Goal: Information Seeking & Learning: Understand process/instructions

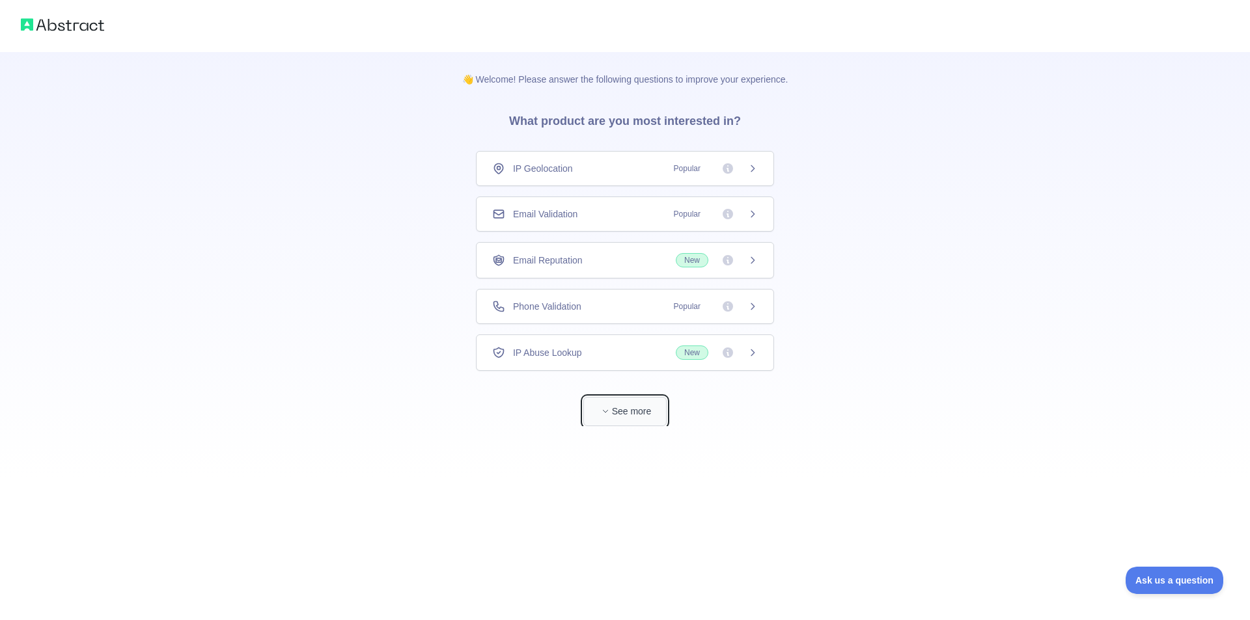
click at [629, 421] on button "See more" at bounding box center [624, 411] width 83 height 29
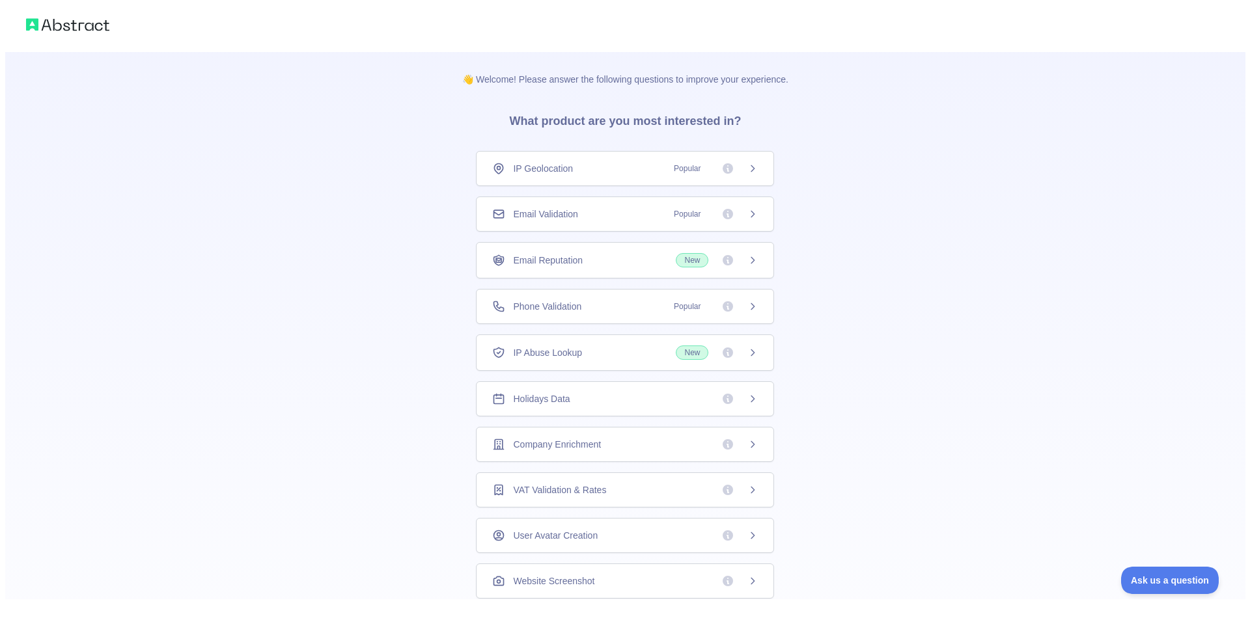
scroll to position [51, 0]
click at [604, 347] on div "Holidays Data" at bounding box center [620, 348] width 266 height 13
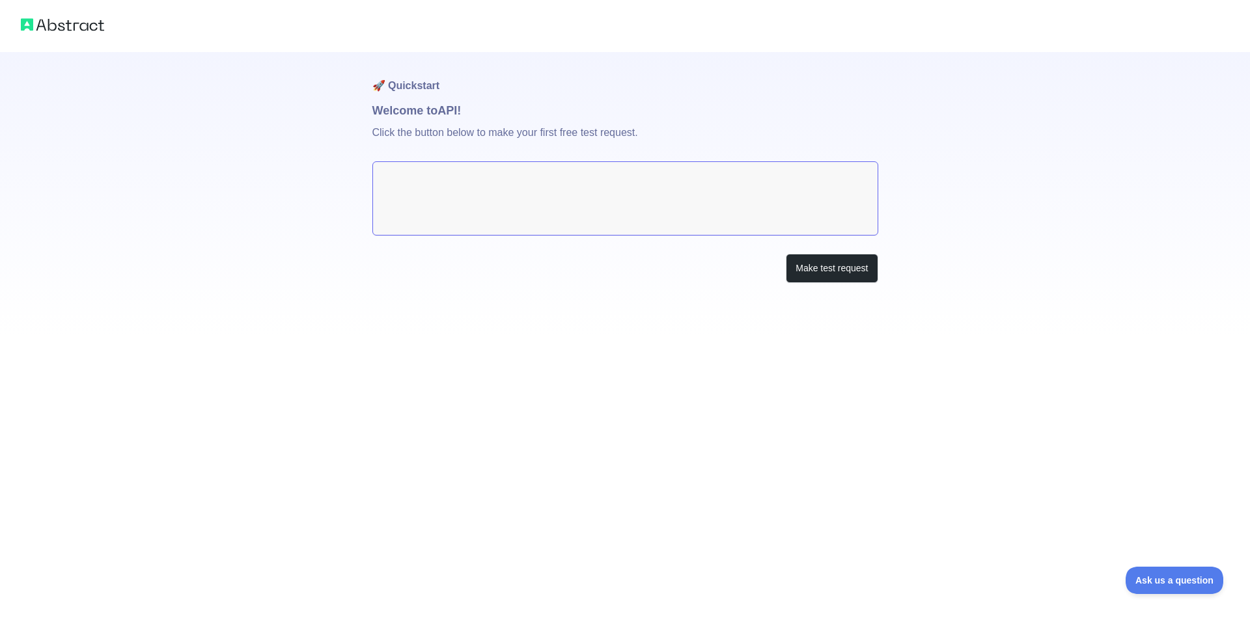
click at [542, 201] on textarea at bounding box center [625, 198] width 506 height 74
click at [611, 206] on textarea at bounding box center [625, 198] width 506 height 74
click at [824, 266] on button "Make test request" at bounding box center [832, 268] width 92 height 29
click at [494, 204] on textarea at bounding box center [625, 198] width 506 height 74
click at [800, 258] on button "Make test request" at bounding box center [832, 268] width 92 height 29
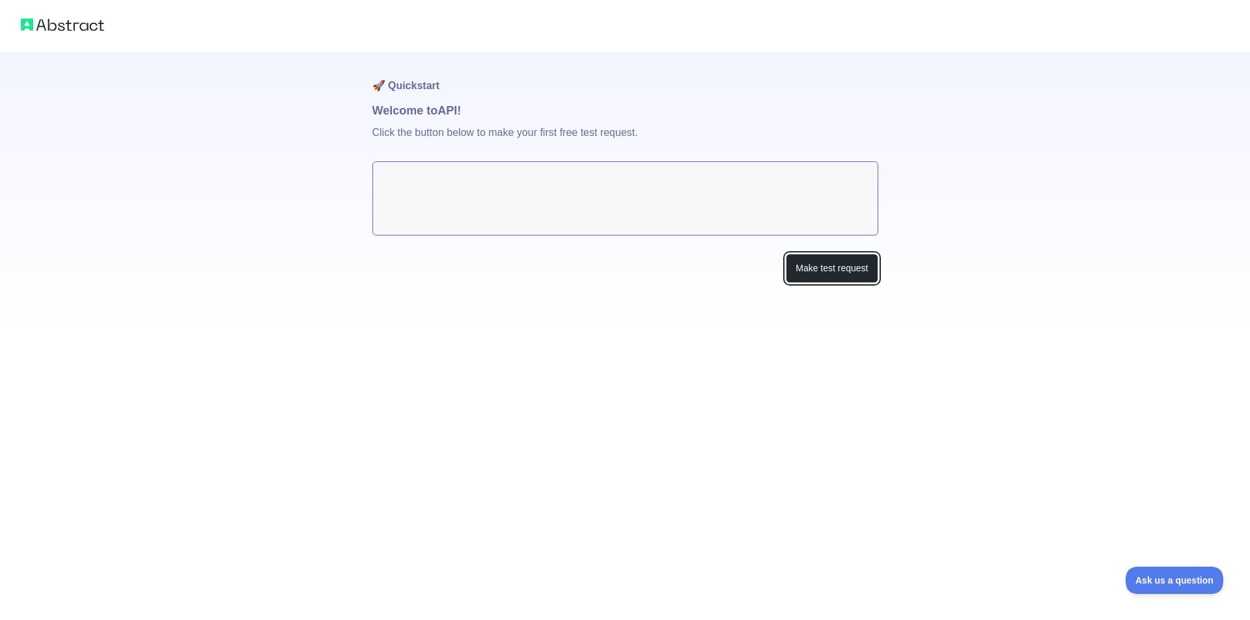
drag, startPoint x: 839, startPoint y: 264, endPoint x: 841, endPoint y: 350, distance: 86.6
click at [841, 350] on div "🚀 Quickstart Welcome to API! Click the button below to make your first free tes…" at bounding box center [625, 310] width 1250 height 620
click at [516, 185] on textarea at bounding box center [625, 198] width 506 height 74
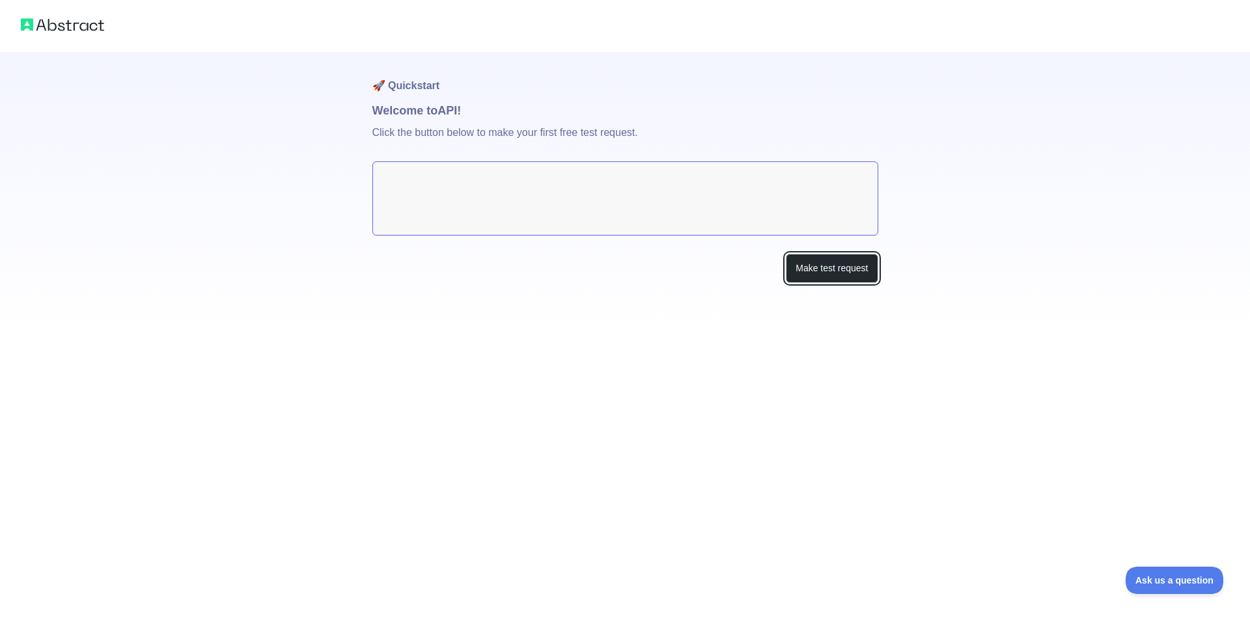
drag, startPoint x: 516, startPoint y: 185, endPoint x: 810, endPoint y: 183, distance: 294.3
click at [518, 183] on textarea at bounding box center [625, 198] width 506 height 74
drag, startPoint x: 818, startPoint y: 269, endPoint x: 684, endPoint y: 197, distance: 152.0
click at [749, 230] on div "🚀 Quickstart Welcome to API! Click the button below to make your first free tes…" at bounding box center [625, 193] width 506 height 283
click at [684, 197] on textarea at bounding box center [625, 198] width 506 height 74
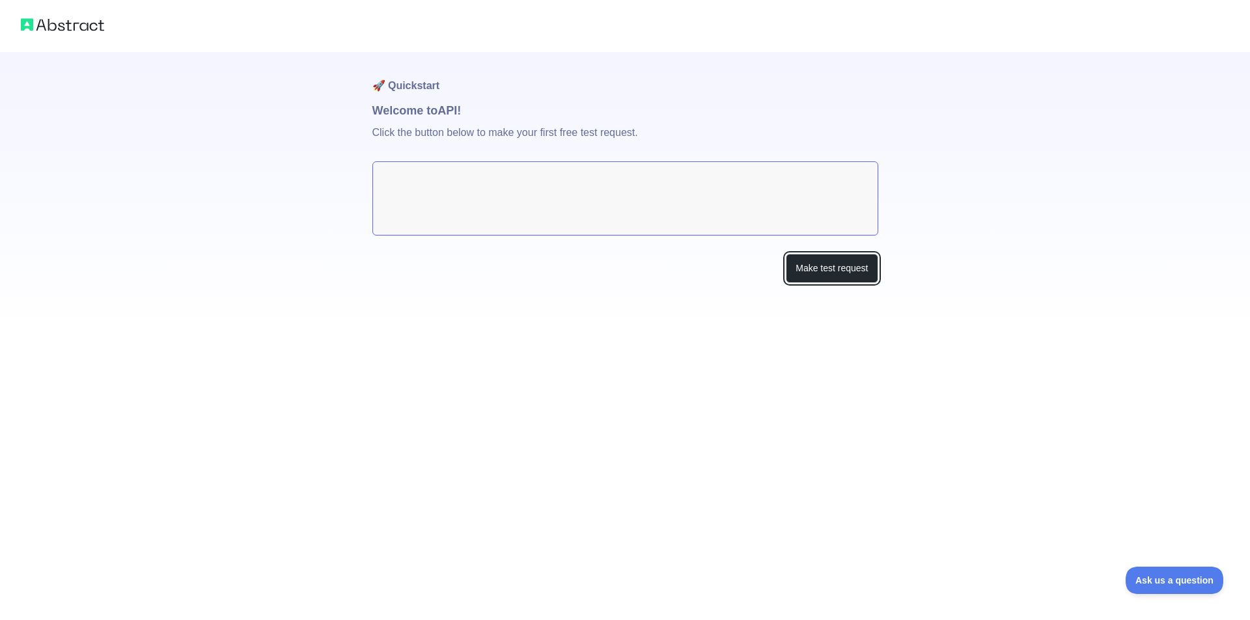
click at [684, 197] on textarea at bounding box center [625, 198] width 506 height 74
click at [714, 204] on textarea at bounding box center [625, 198] width 506 height 74
drag, startPoint x: 714, startPoint y: 204, endPoint x: 479, endPoint y: 199, distance: 235.1
click at [543, 292] on div "🚀 Quickstart Welcome to API! Click the button below to make your first free tes…" at bounding box center [625, 193] width 506 height 283
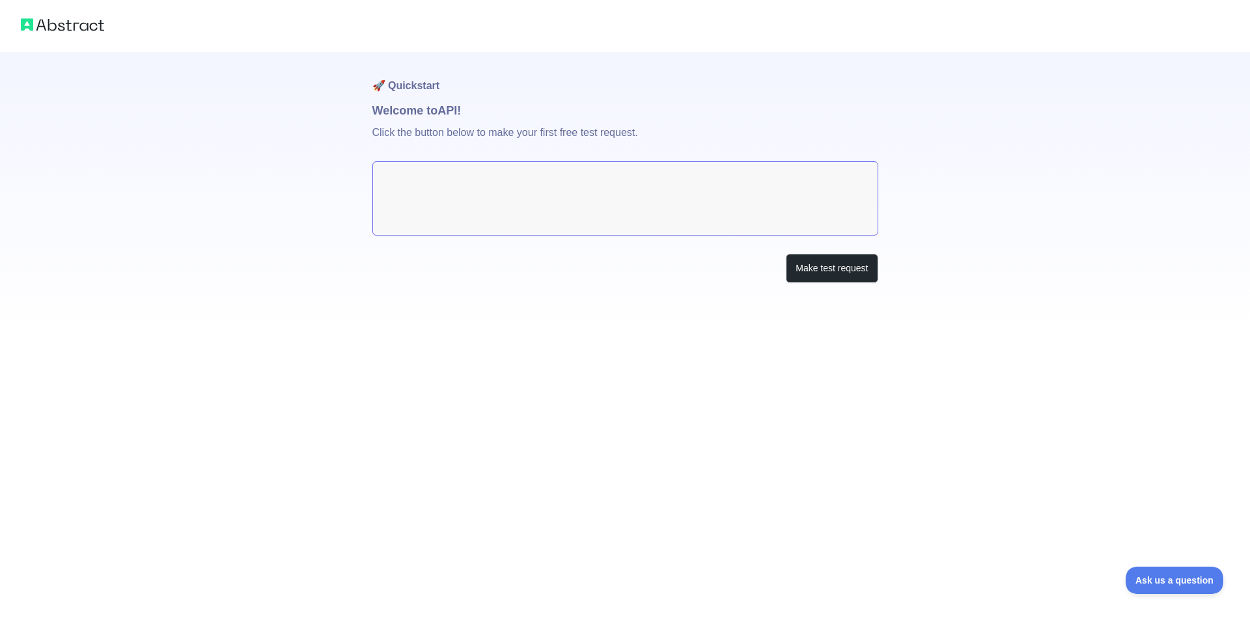
click at [417, 107] on h1 "Welcome to API!" at bounding box center [625, 111] width 506 height 18
drag, startPoint x: 417, startPoint y: 107, endPoint x: 512, endPoint y: 151, distance: 104.6
click at [417, 107] on h1 "Welcome to API!" at bounding box center [625, 111] width 506 height 18
click at [807, 276] on div "🚀 Quickstart Welcome to API! Click the button below to make your first free tes…" at bounding box center [625, 193] width 506 height 283
click at [807, 276] on button "Make test request" at bounding box center [832, 268] width 92 height 29
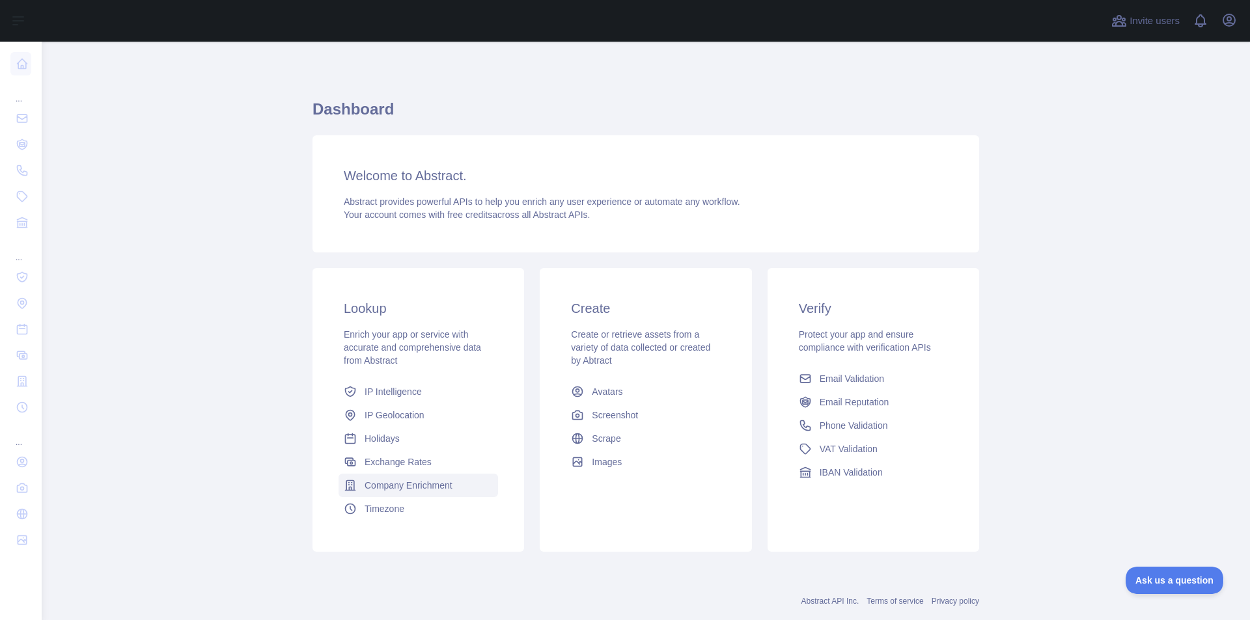
scroll to position [28, 0]
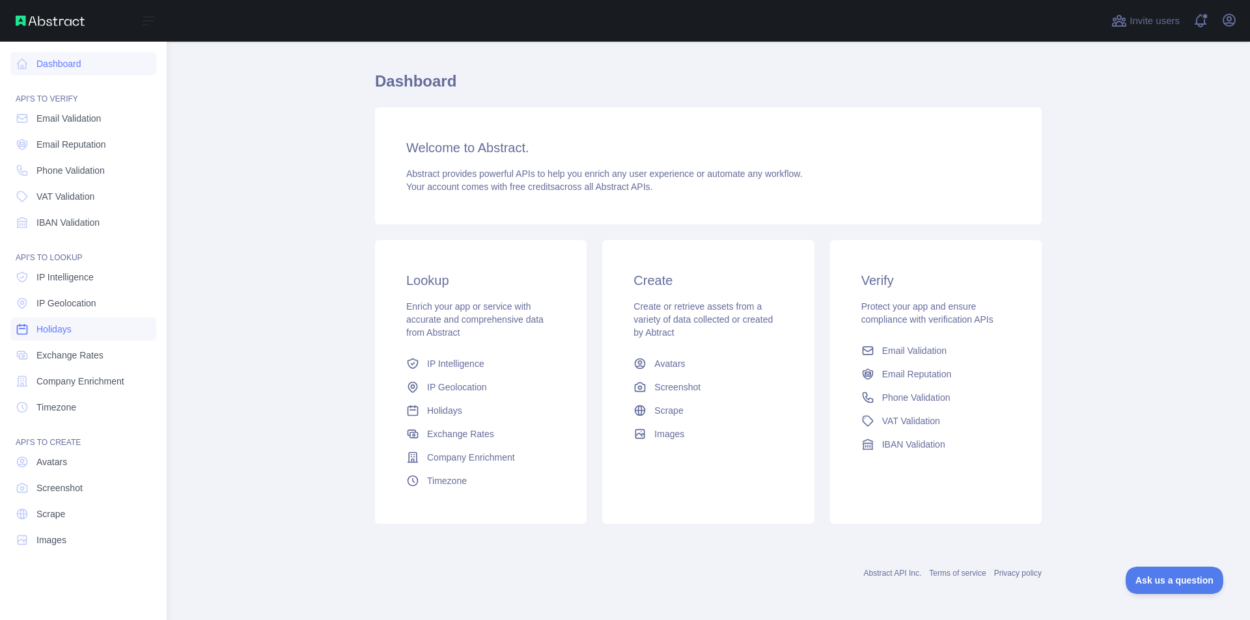
click at [69, 328] on span "Holidays" at bounding box center [53, 329] width 35 height 13
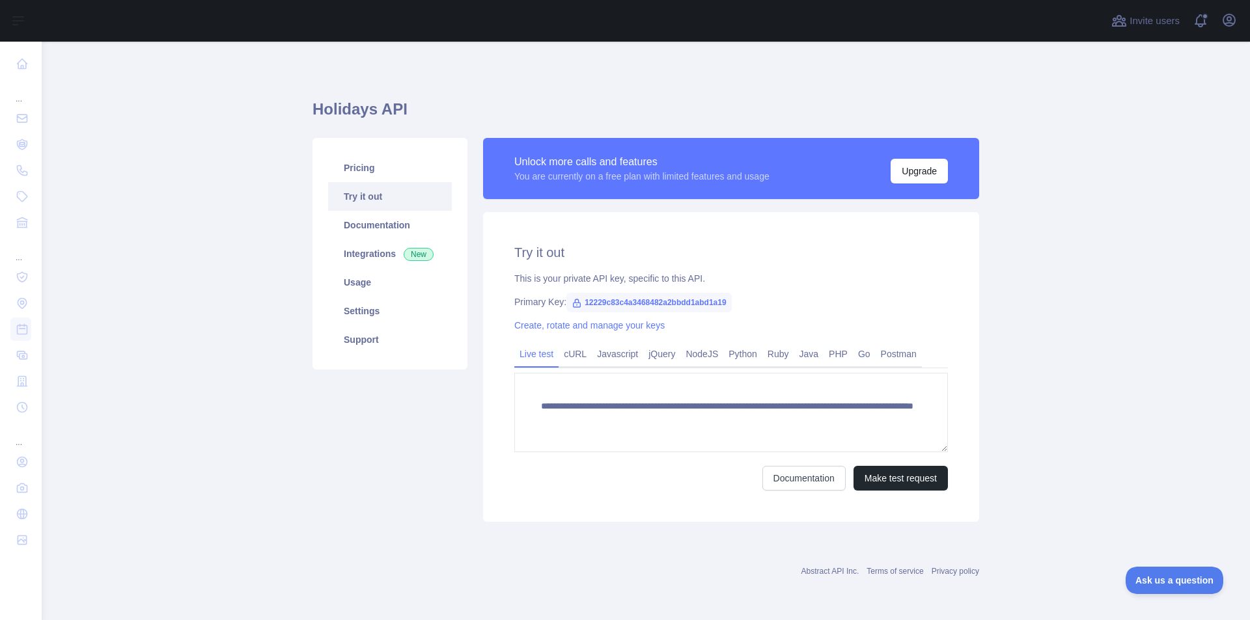
scroll to position [13, 0]
click at [364, 254] on link "Integrations New" at bounding box center [390, 254] width 124 height 29
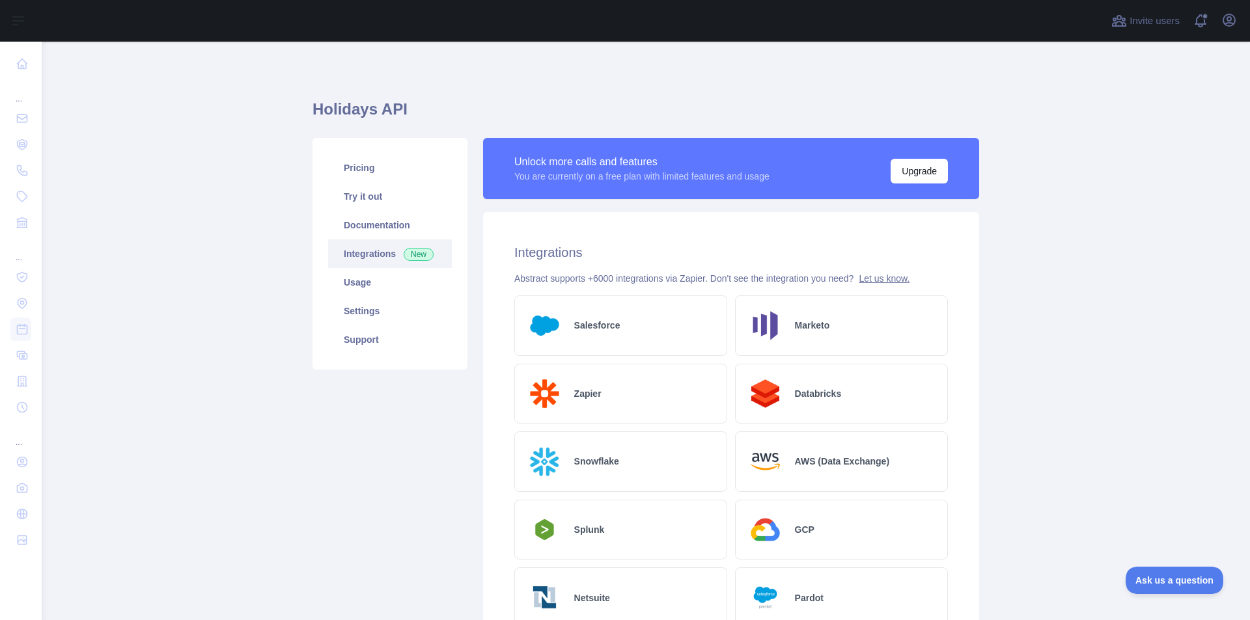
click at [873, 274] on link "Let us know." at bounding box center [884, 278] width 51 height 10
click at [382, 202] on link "Try it out" at bounding box center [390, 196] width 124 height 29
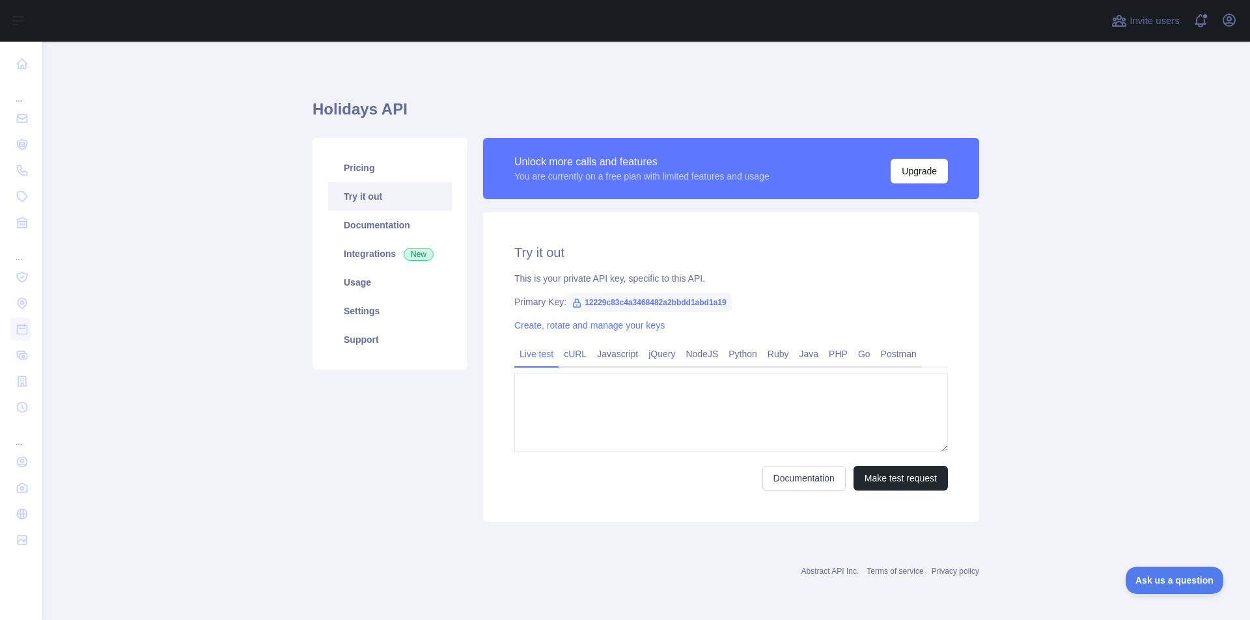
type textarea "**********"
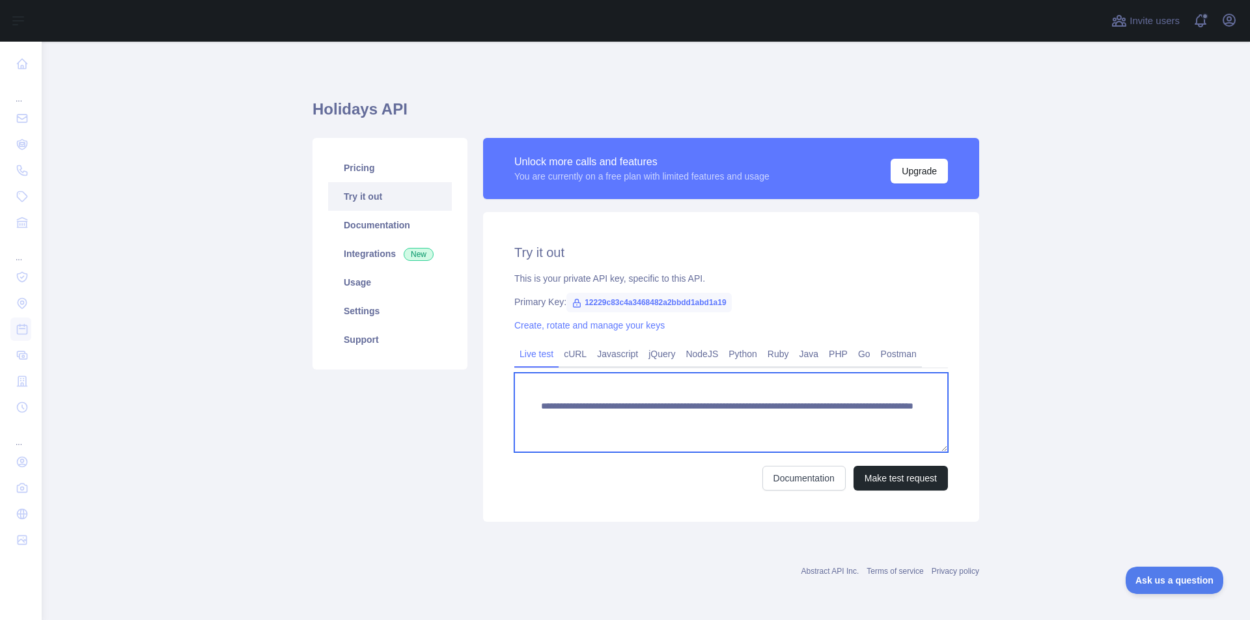
drag, startPoint x: 540, startPoint y: 392, endPoint x: 692, endPoint y: 390, distance: 151.7
click at [692, 390] on textarea "**********" at bounding box center [731, 412] width 434 height 79
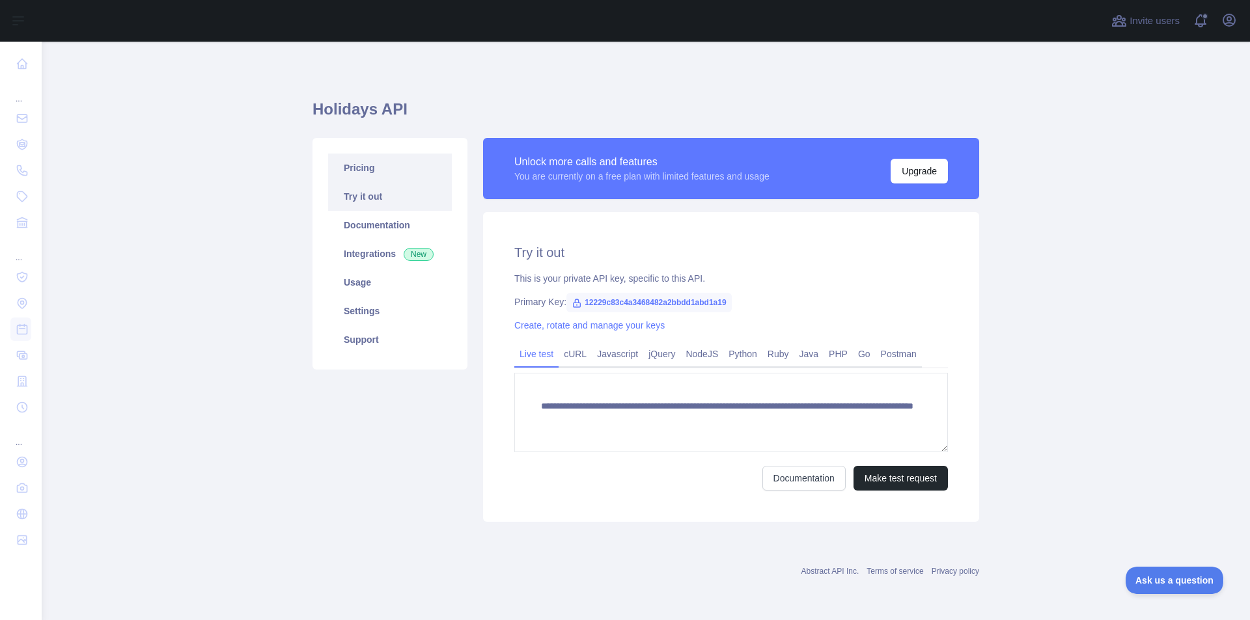
click at [363, 165] on link "Pricing" at bounding box center [390, 168] width 124 height 29
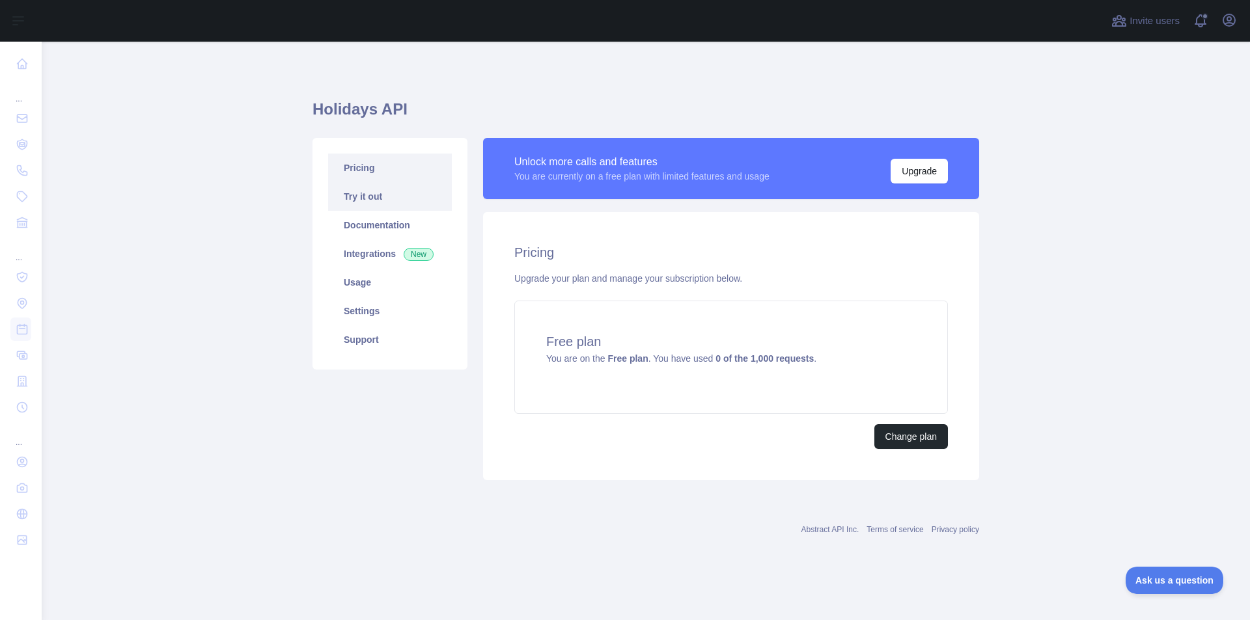
click at [366, 205] on link "Try it out" at bounding box center [390, 196] width 124 height 29
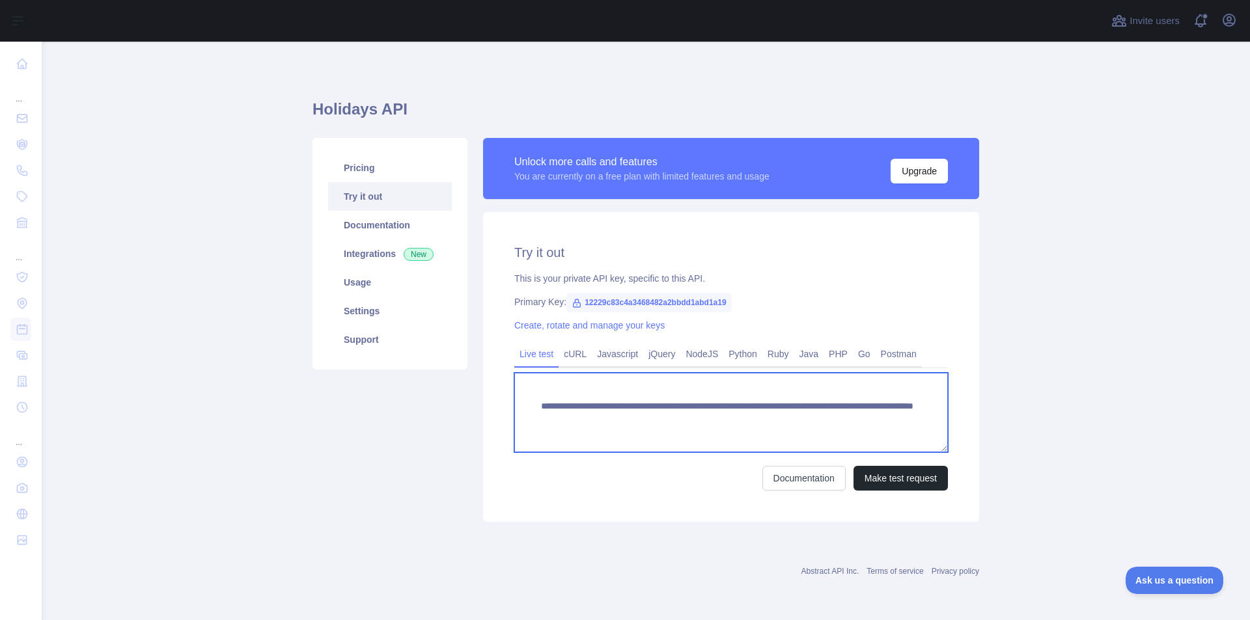
drag, startPoint x: 540, startPoint y: 409, endPoint x: 695, endPoint y: 398, distance: 155.3
click at [695, 398] on textarea "**********" at bounding box center [731, 412] width 434 height 79
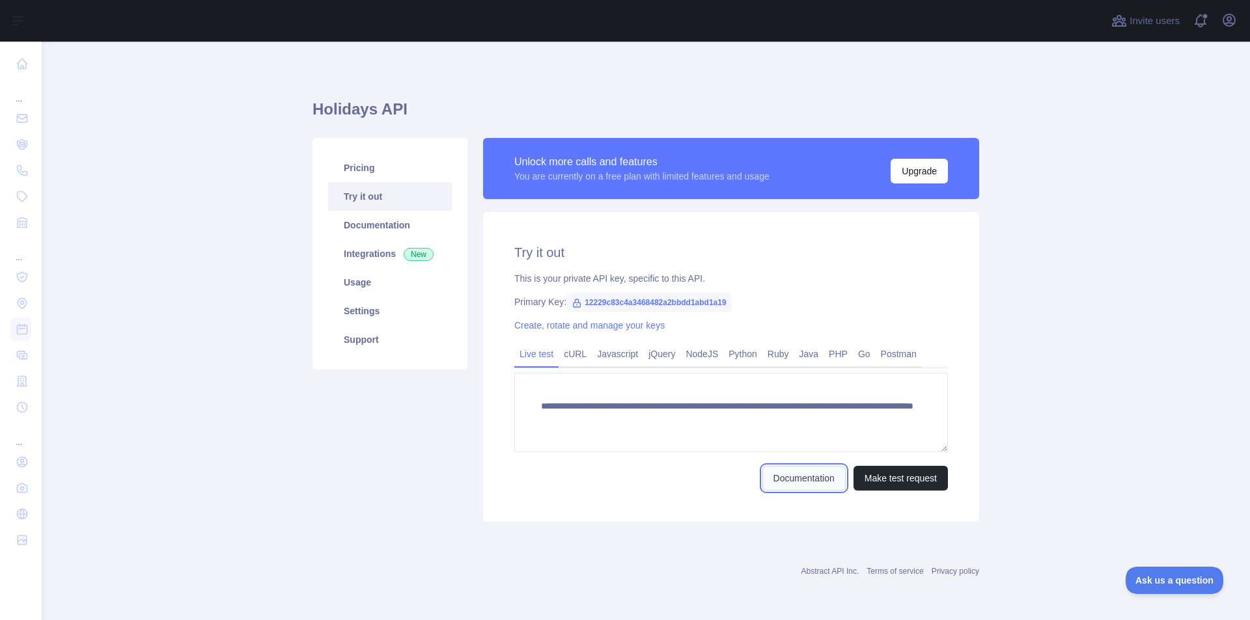
click at [779, 486] on link "Documentation" at bounding box center [803, 478] width 83 height 25
drag, startPoint x: 727, startPoint y: 305, endPoint x: 581, endPoint y: 305, distance: 146.5
click at [581, 305] on span "12229c83c4a3468482a2bbdd1abd1a19" at bounding box center [648, 303] width 165 height 20
copy span "12229c83c4a3468482a2bbdd1abd1a19"
click at [733, 274] on div "This is your private API key, specific to this API." at bounding box center [731, 278] width 434 height 13
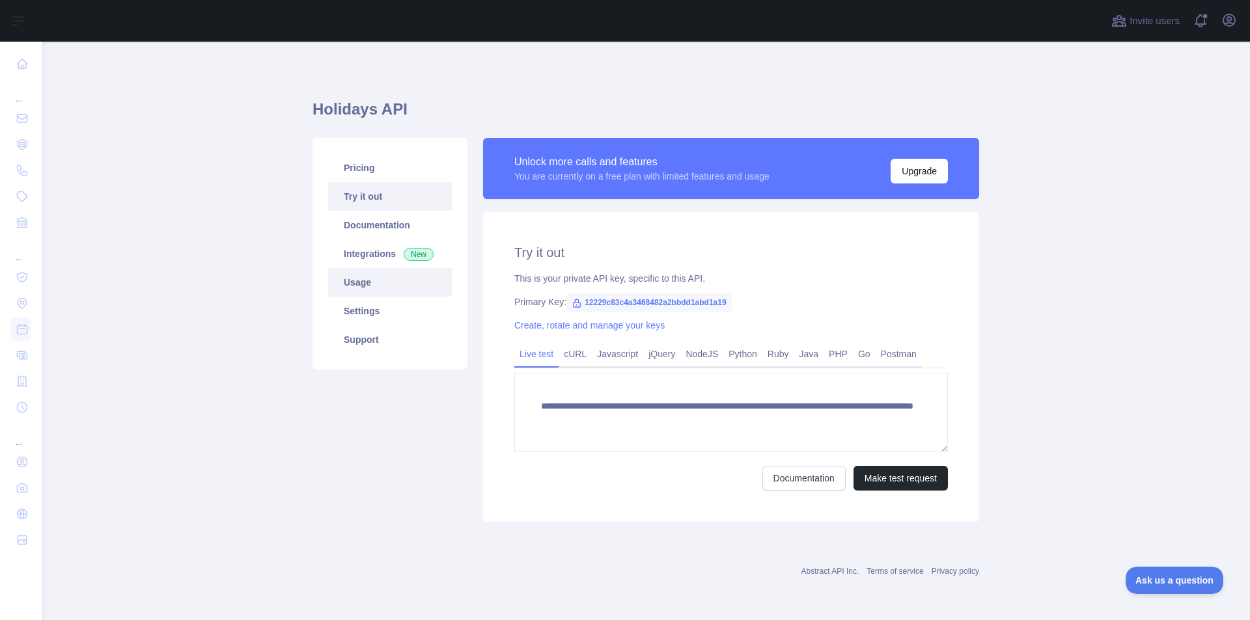
click at [376, 286] on link "Usage" at bounding box center [390, 282] width 124 height 29
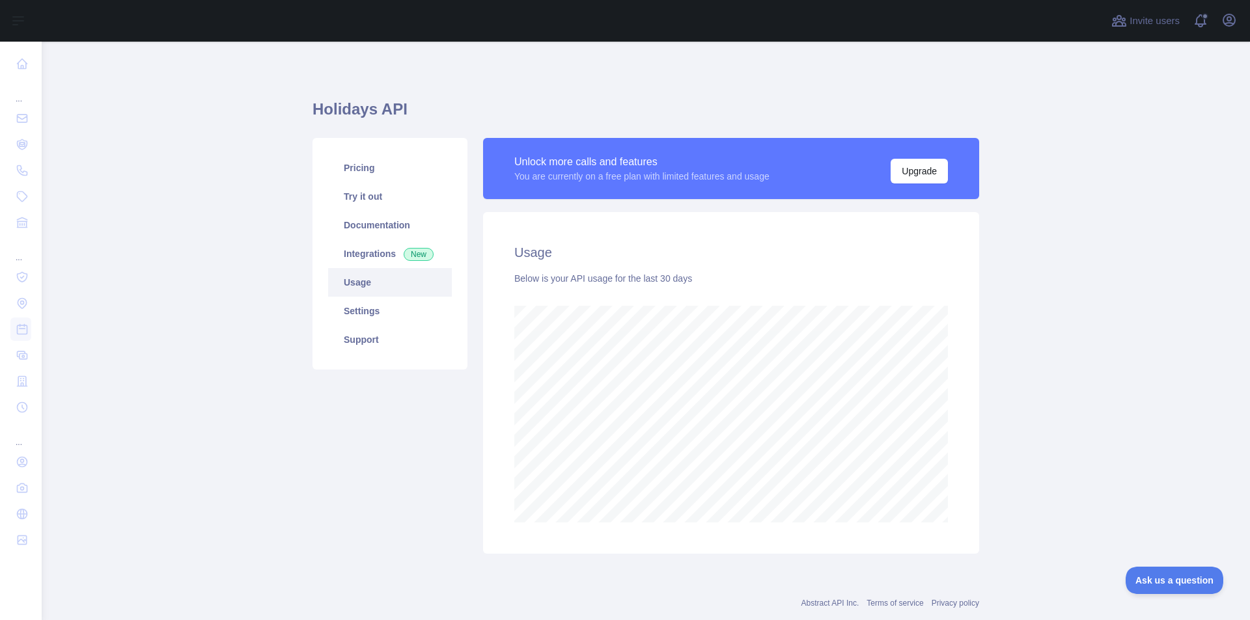
scroll to position [579, 1199]
click at [379, 305] on link "Settings" at bounding box center [390, 311] width 124 height 29
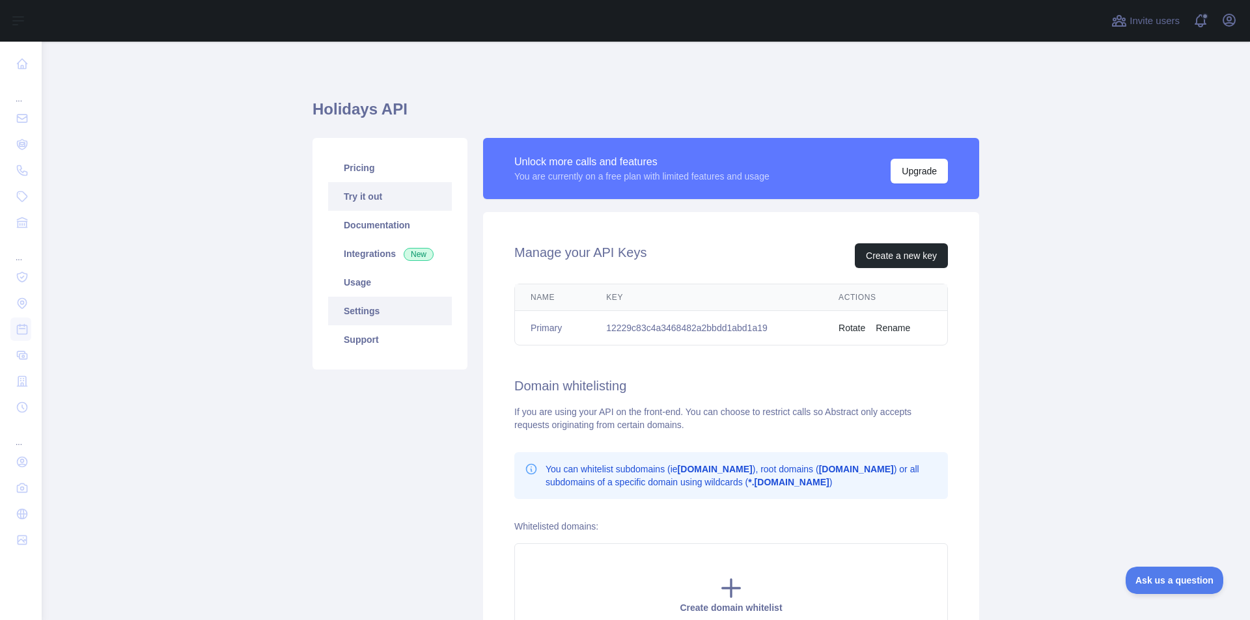
click at [369, 188] on link "Try it out" at bounding box center [390, 196] width 124 height 29
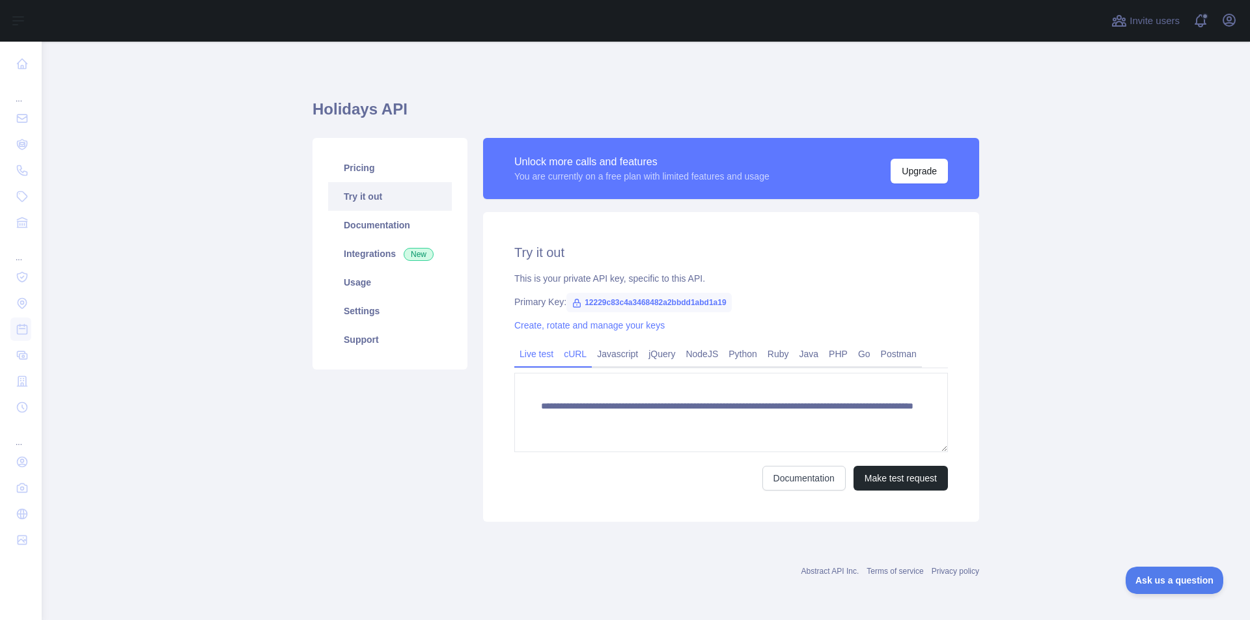
click at [569, 354] on link "cURL" at bounding box center [575, 354] width 33 height 21
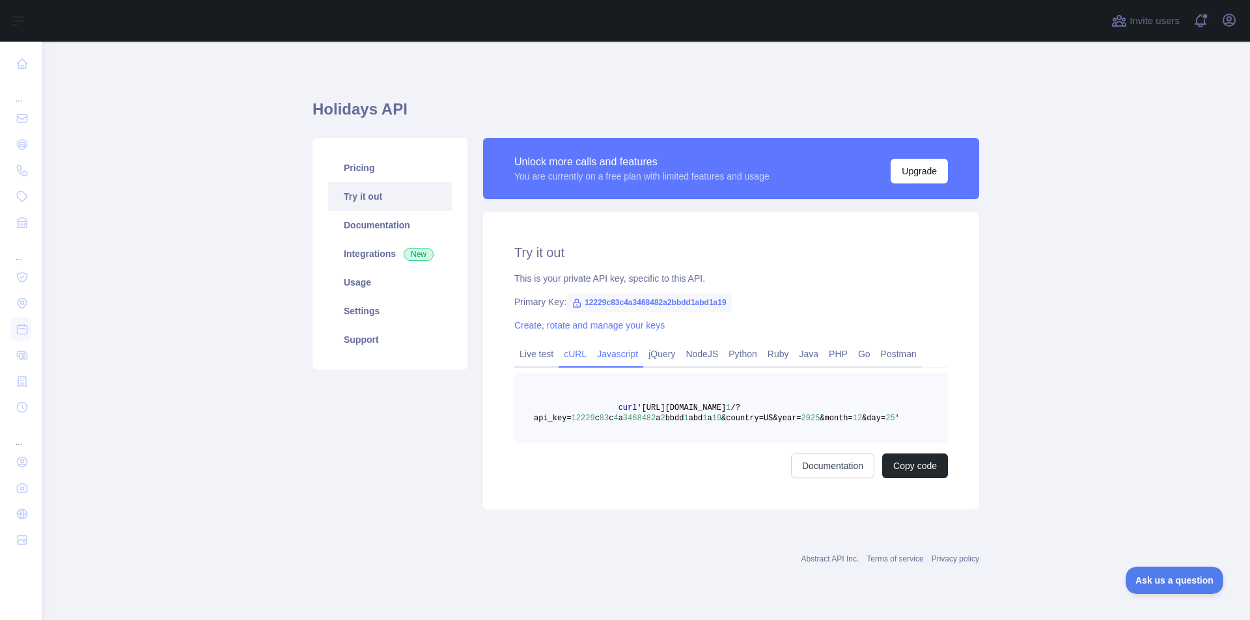
click at [607, 355] on link "Javascript" at bounding box center [617, 354] width 51 height 21
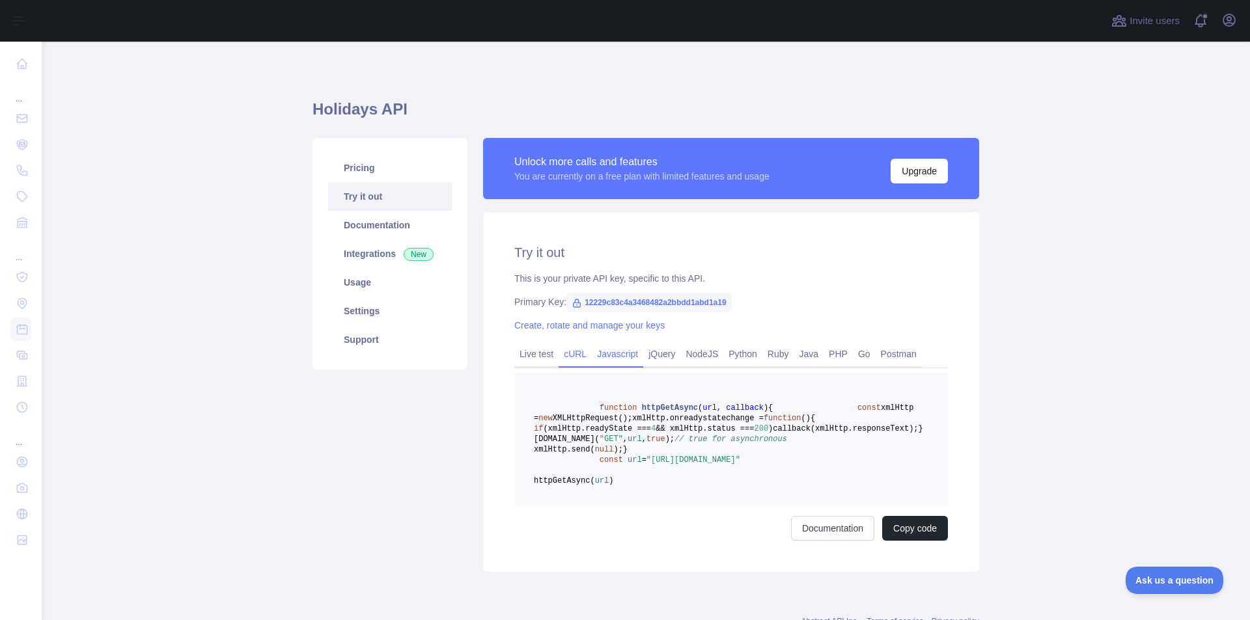
click at [575, 358] on link "cURL" at bounding box center [575, 354] width 33 height 21
